Goal: Information Seeking & Learning: Learn about a topic

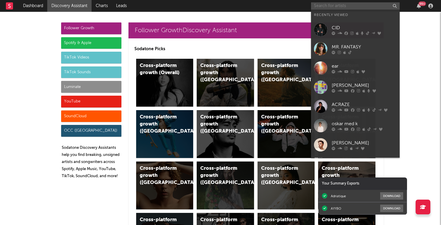
click at [352, 4] on input "text" at bounding box center [355, 5] width 89 height 7
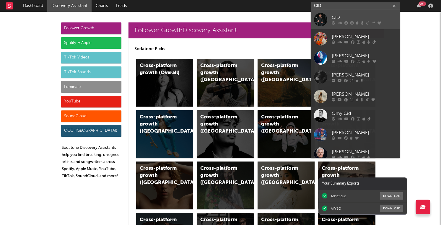
type input "CID"
click at [341, 20] on div "CID" at bounding box center [364, 17] width 65 height 7
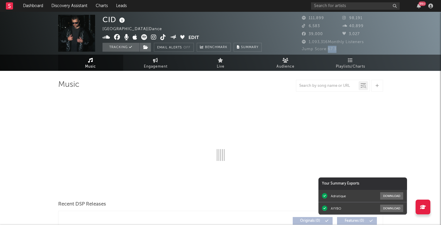
drag, startPoint x: 339, startPoint y: 50, endPoint x: 326, endPoint y: 50, distance: 12.7
click at [326, 50] on div "Jump Score: 67.3" at bounding box center [342, 49] width 81 height 7
select select "6m"
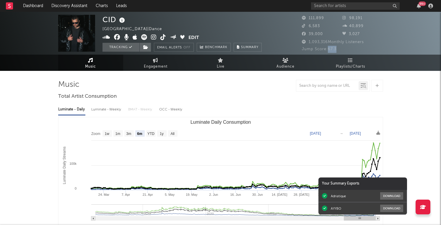
copy span "67.3"
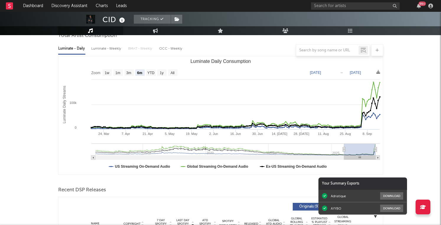
scroll to position [63, 0]
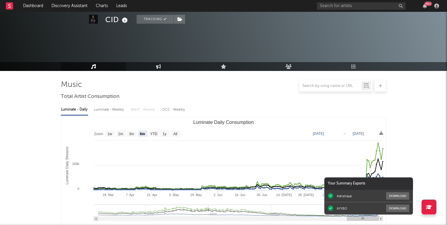
select select "6m"
